Goal: Information Seeking & Learning: Find specific fact

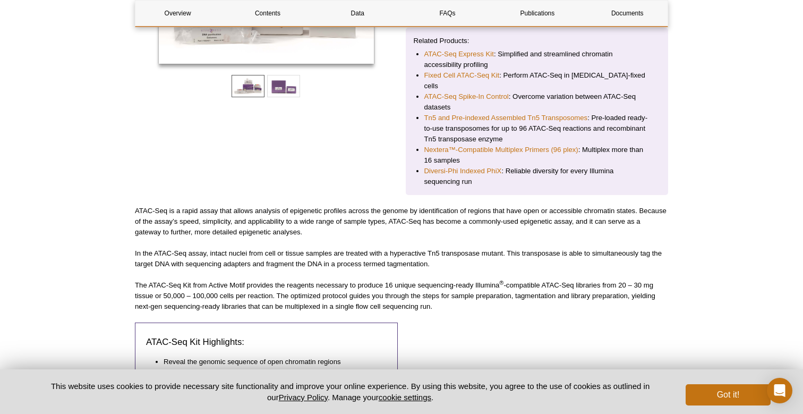
scroll to position [367, 0]
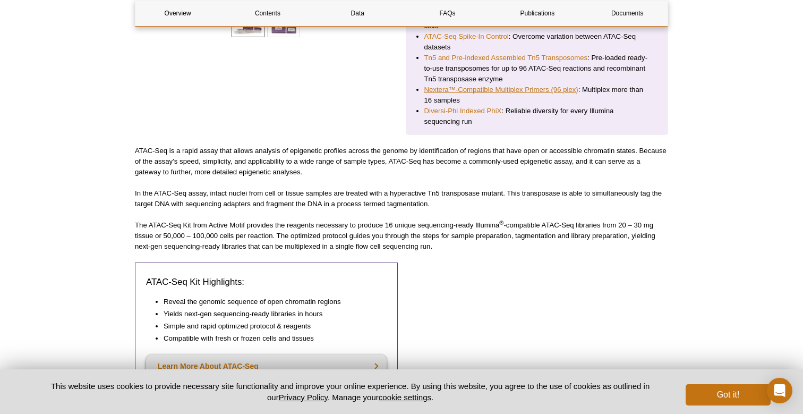
click at [511, 84] on link "Nextera™-Compatible Multiplex Primers (96 plex)" at bounding box center [502, 89] width 154 height 11
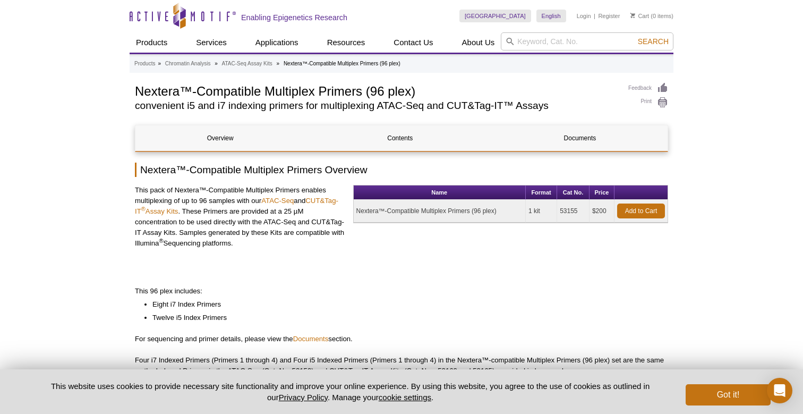
drag, startPoint x: 581, startPoint y: 210, endPoint x: 560, endPoint y: 209, distance: 21.8
click at [560, 209] on td "53155" at bounding box center [573, 211] width 32 height 23
copy td "53155"
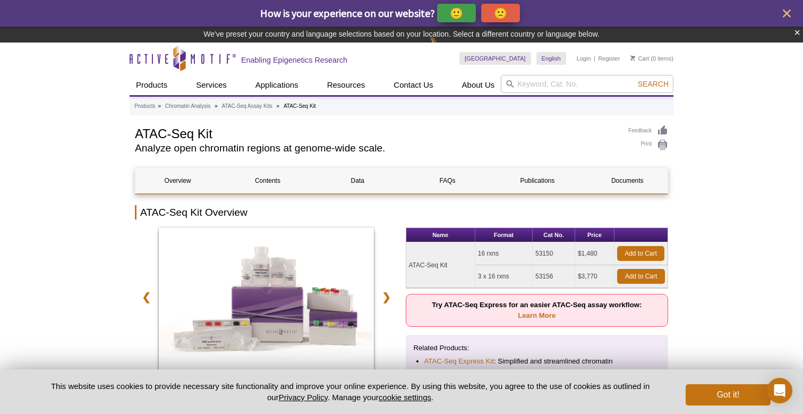
drag, startPoint x: 560, startPoint y: 252, endPoint x: 536, endPoint y: 253, distance: 24.0
click at [536, 253] on td "53150" at bounding box center [554, 253] width 43 height 23
copy td "53150"
